Goal: Find specific page/section: Find specific page/section

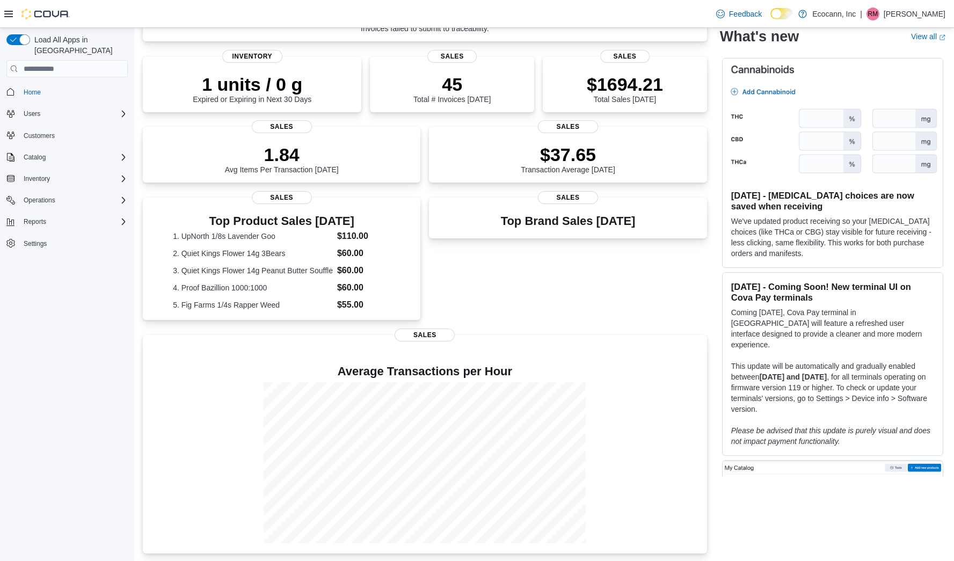
scroll to position [128, 0]
click at [46, 217] on span "Reports" at bounding box center [35, 221] width 23 height 9
click at [47, 291] on div "Reports" at bounding box center [71, 297] width 113 height 13
